Goal: Task Accomplishment & Management: Complete application form

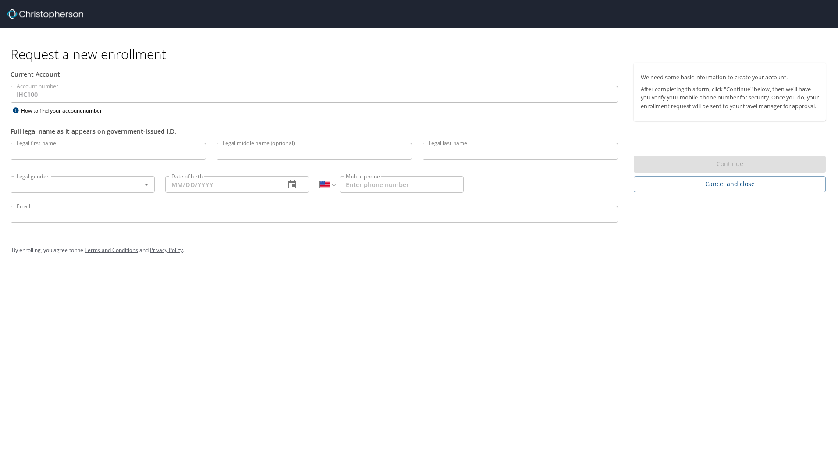
select select "US"
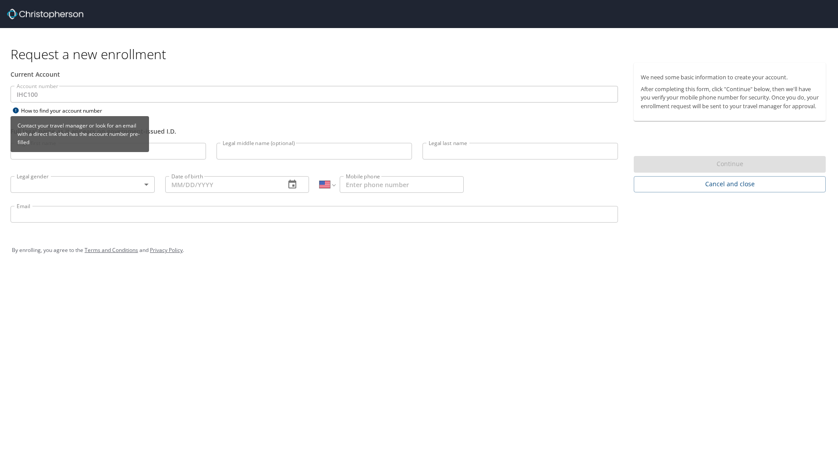
click at [69, 113] on div "How to find your account number" at bounding box center [66, 110] width 110 height 11
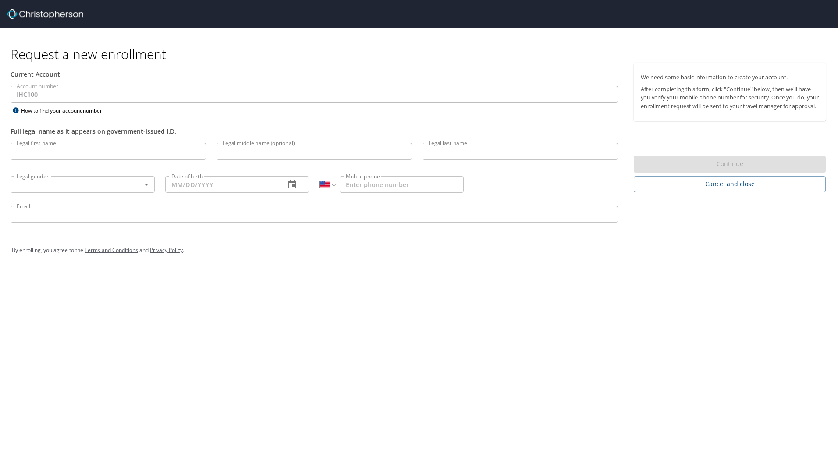
click at [461, 387] on div "Request a new enrollment Current Account Account number IHC100 Account number H…" at bounding box center [419, 230] width 838 height 461
select select "US"
click at [140, 113] on div "Account number IHC100 Account number How to find your account number" at bounding box center [314, 101] width 618 height 30
click at [20, 85] on div "Current Account Account number IHC100 Account number How to find your account n…" at bounding box center [314, 100] width 618 height 75
click at [367, 383] on div "Request a new enrollment Current Account Account number IHC100 Account number H…" at bounding box center [419, 230] width 838 height 461
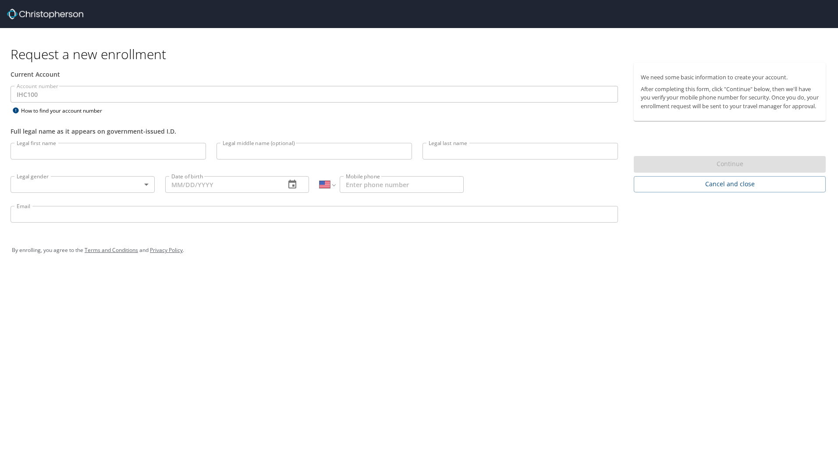
select select "US"
click at [45, 155] on input "Legal first name" at bounding box center [108, 151] width 195 height 17
type input "Ramona"
type input "Fonnesbeck"
click at [146, 185] on body "Request a new enrollment Current Account Account number IHC100 Account number H…" at bounding box center [419, 230] width 838 height 461
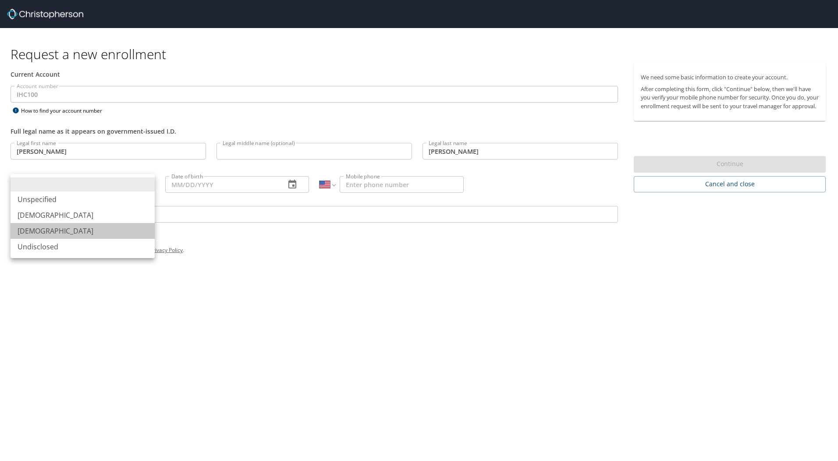
click at [127, 227] on li "Female" at bounding box center [83, 231] width 144 height 16
type input "Female"
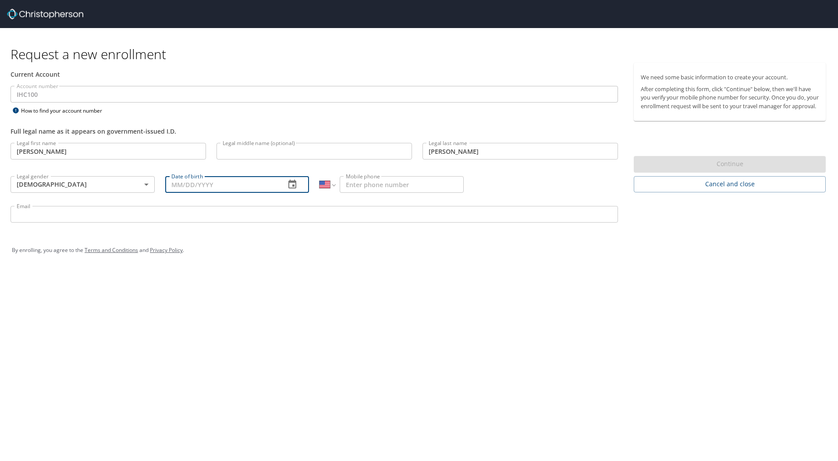
click at [200, 184] on input "Date of birth" at bounding box center [221, 184] width 113 height 17
type input "04/17/1966"
click at [388, 185] on input "Mobile phone" at bounding box center [402, 184] width 124 height 17
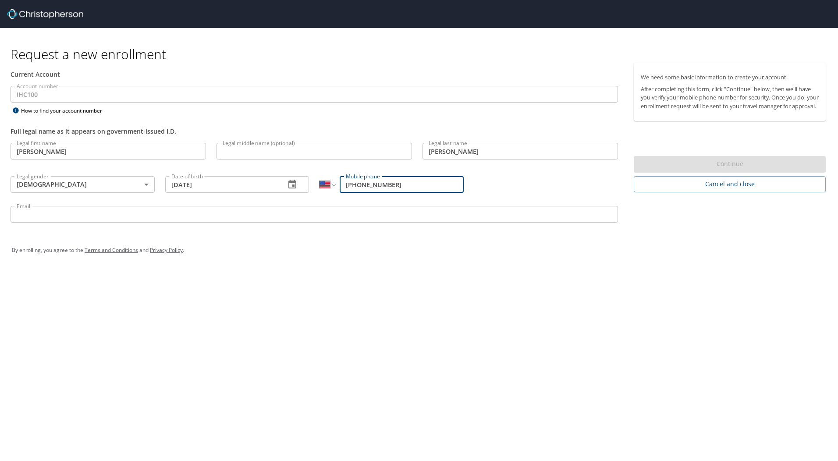
type input "(435) 760-7710"
click at [58, 209] on input "Email" at bounding box center [314, 214] width 607 height 17
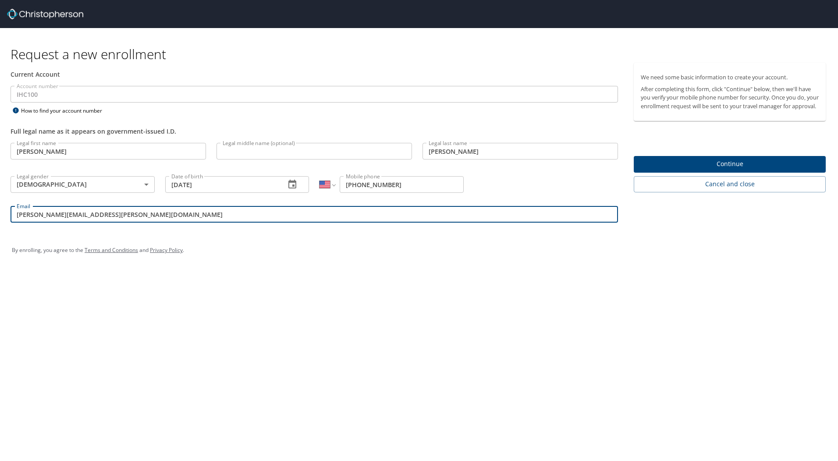
type input "ramona.fonnesbeck@imail.org"
click at [225, 271] on div "Request a new enrollment Current Account Account number IHC100 Account number H…" at bounding box center [419, 230] width 838 height 461
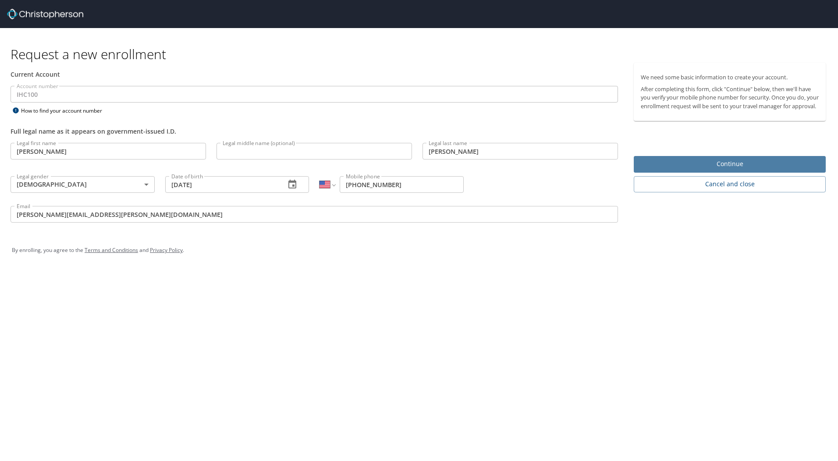
click at [729, 170] on span "Continue" at bounding box center [730, 164] width 178 height 11
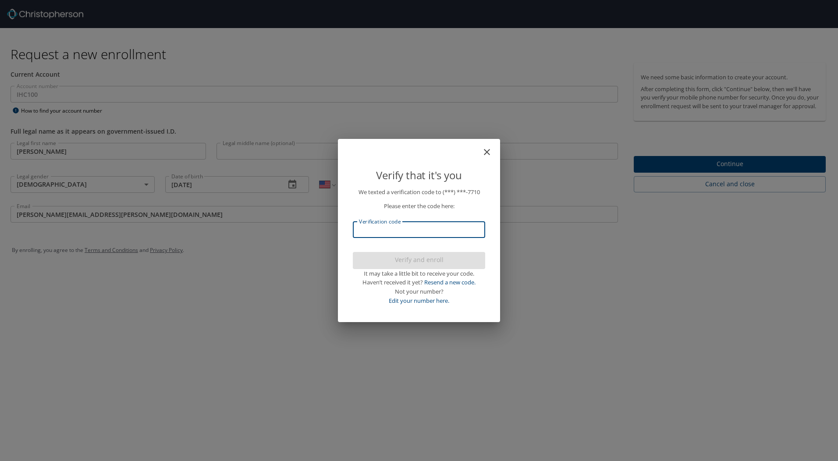
click at [427, 227] on input "Verification code" at bounding box center [419, 229] width 132 height 17
type input "931828"
click at [434, 259] on span "Verify and enroll" at bounding box center [419, 260] width 118 height 11
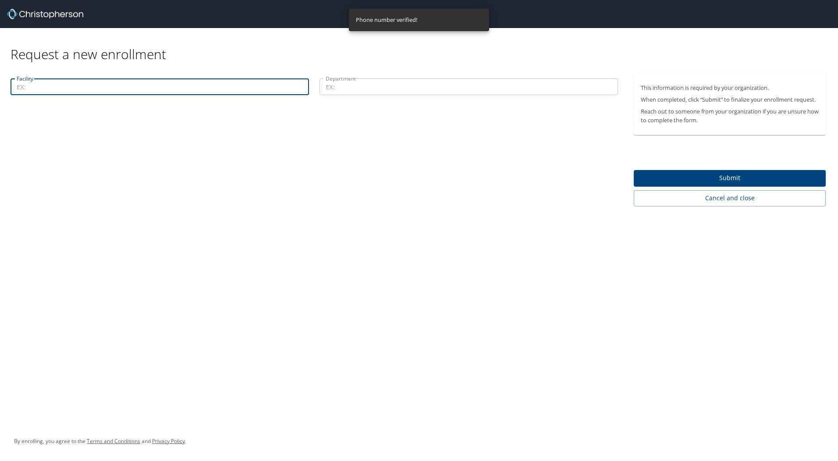
click at [46, 86] on input "Facility" at bounding box center [160, 86] width 298 height 17
type input "13000"
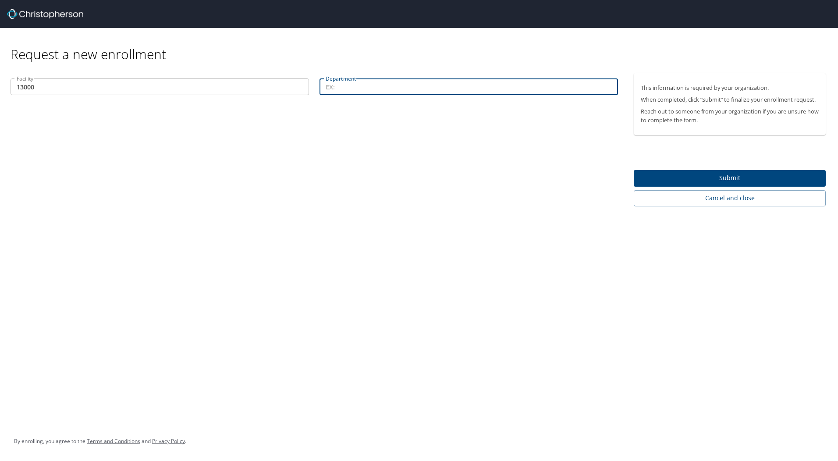
click at [370, 86] on input "Department" at bounding box center [468, 86] width 298 height 17
type input "42001"
click at [727, 180] on span "Submit" at bounding box center [730, 178] width 178 height 11
